Goal: Task Accomplishment & Management: Manage account settings

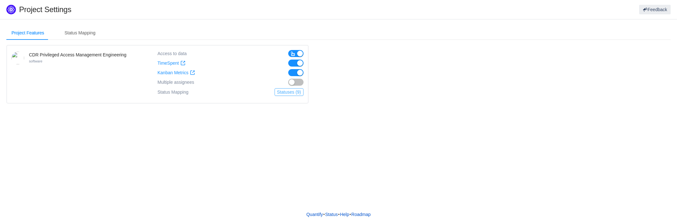
click at [289, 92] on button "Statuses (9)" at bounding box center [288, 92] width 29 height 8
click at [289, 93] on button "Statuses (7)" at bounding box center [288, 92] width 29 height 8
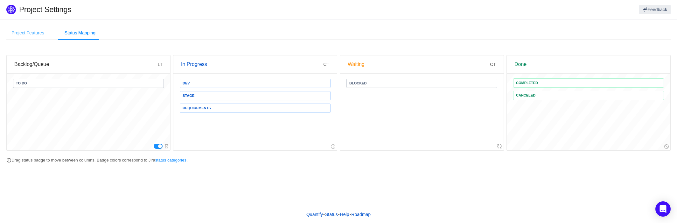
click at [38, 31] on div "Project Features" at bounding box center [27, 33] width 43 height 14
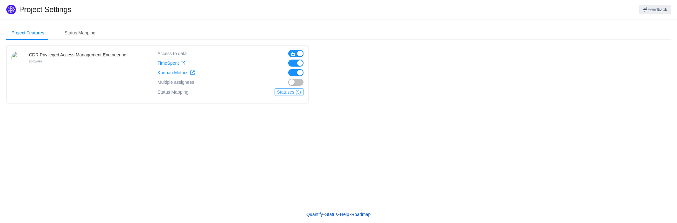
click at [286, 92] on button "Statuses (9)" at bounding box center [288, 92] width 29 height 8
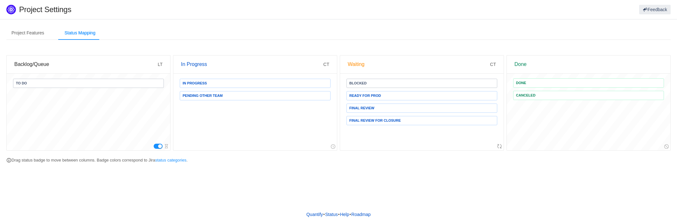
click at [537, 115] on div "Done Canceled" at bounding box center [587, 111] width 163 height 77
click at [174, 198] on div "Project Features Status Mapping CDR Privileged Access Management Engineering so…" at bounding box center [338, 112] width 677 height 186
click at [371, 215] on link "Roadmap" at bounding box center [361, 214] width 20 height 10
